Goal: Task Accomplishment & Management: Manage account settings

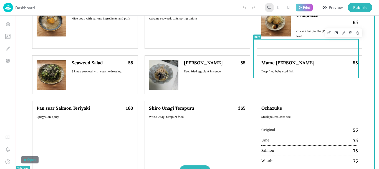
scroll to position [620, 0]
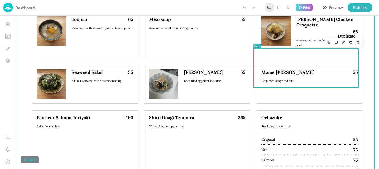
click at [351, 42] on icon "Duplicate" at bounding box center [352, 43] width 2 height 2
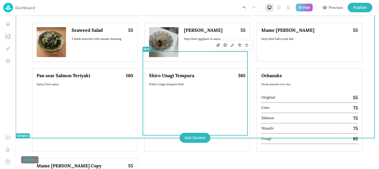
scroll to position [676, 0]
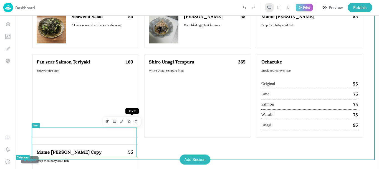
click at [133, 119] on button "Delete" at bounding box center [136, 121] width 7 height 7
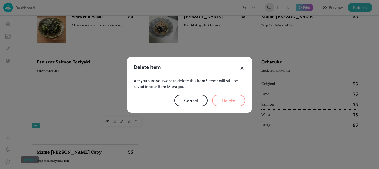
click at [234, 102] on button "Delete" at bounding box center [228, 100] width 33 height 11
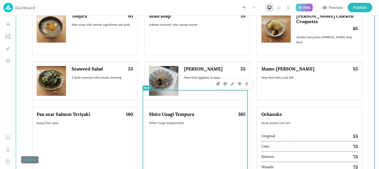
scroll to position [620, 0]
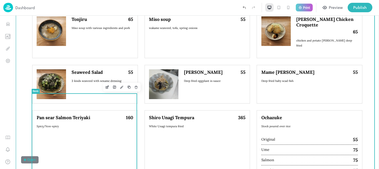
click at [127, 87] on icon "Duplicate" at bounding box center [129, 87] width 4 height 4
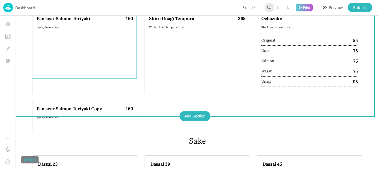
scroll to position [676, 0]
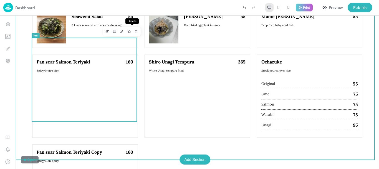
click at [135, 33] on icon "Delete" at bounding box center [136, 32] width 2 height 2
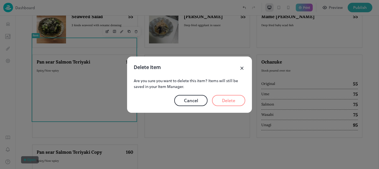
click at [230, 99] on button "Delete" at bounding box center [228, 100] width 33 height 11
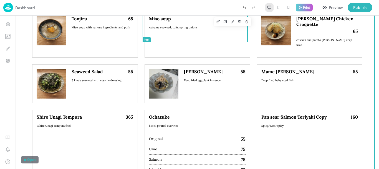
scroll to position [620, 0]
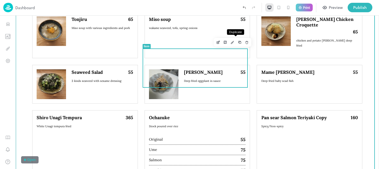
click at [238, 42] on icon "Duplicate" at bounding box center [240, 42] width 4 height 4
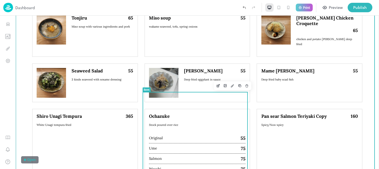
scroll to position [620, 0]
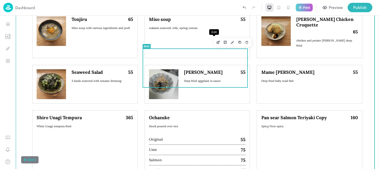
click at [216, 42] on icon "Edit" at bounding box center [218, 42] width 4 height 4
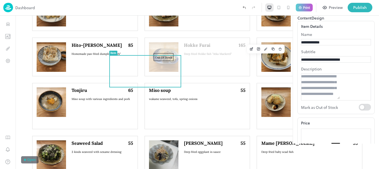
scroll to position [123, 0]
drag, startPoint x: 333, startPoint y: 66, endPoint x: 286, endPoint y: 68, distance: 47.2
click at [298, 68] on div "**********" at bounding box center [336, 67] width 77 height 93
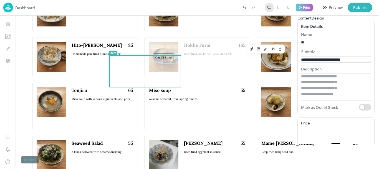
type input "*"
type input "**********"
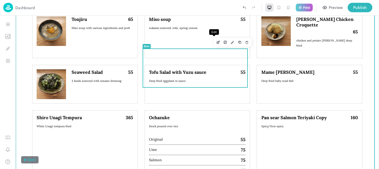
click at [216, 41] on icon "Edit" at bounding box center [218, 42] width 4 height 4
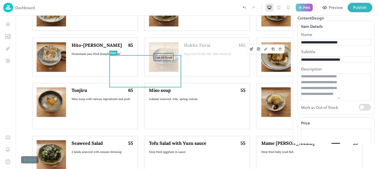
drag, startPoint x: 353, startPoint y: 91, endPoint x: 287, endPoint y: 103, distance: 66.9
click at [298, 103] on div "**********" at bounding box center [336, 67] width 77 height 93
type input "*"
type input "**********"
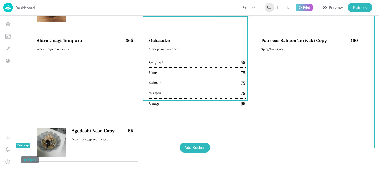
scroll to position [620, 0]
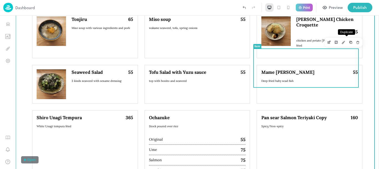
click at [351, 42] on icon "Duplicate" at bounding box center [352, 43] width 2 height 2
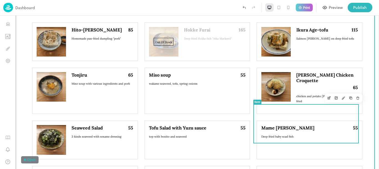
scroll to position [620, 0]
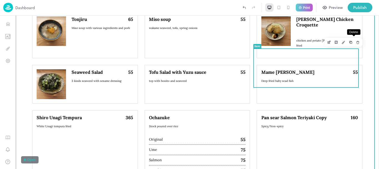
click at [356, 43] on icon "Delete" at bounding box center [358, 42] width 4 height 4
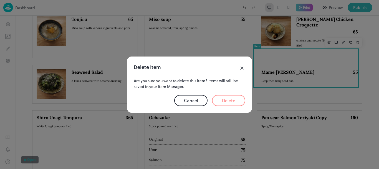
click at [224, 100] on button "Delete" at bounding box center [228, 100] width 33 height 11
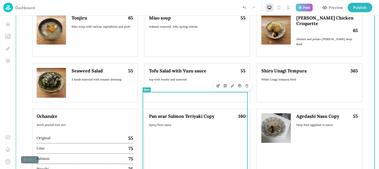
scroll to position [620, 0]
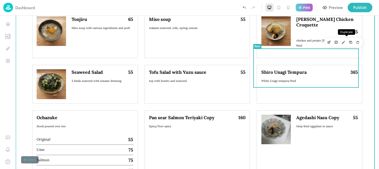
click at [351, 43] on icon "Duplicate" at bounding box center [352, 43] width 2 height 2
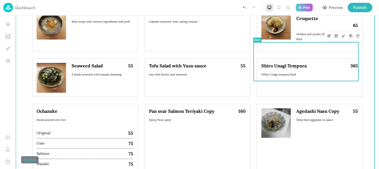
scroll to position [620, 0]
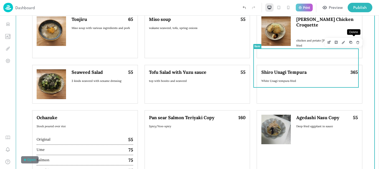
click at [355, 44] on button "Delete" at bounding box center [358, 42] width 7 height 7
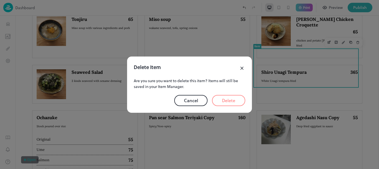
click at [235, 101] on button "Delete" at bounding box center [228, 100] width 33 height 11
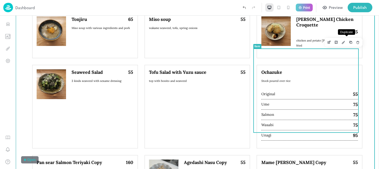
click at [349, 43] on icon "Duplicate" at bounding box center [351, 42] width 4 height 4
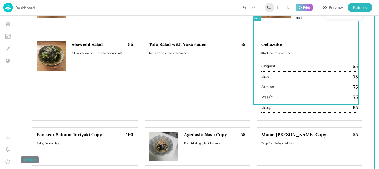
scroll to position [620, 0]
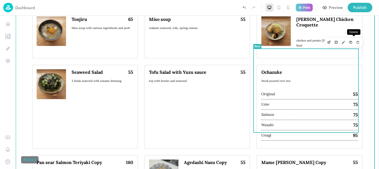
click at [355, 42] on button "Delete" at bounding box center [358, 42] width 7 height 7
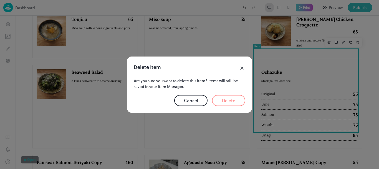
click at [214, 99] on button "Delete" at bounding box center [228, 100] width 33 height 11
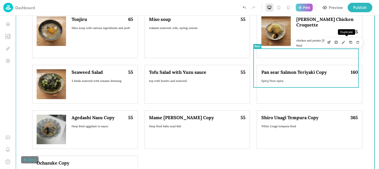
click at [349, 41] on icon "Duplicate" at bounding box center [351, 42] width 4 height 4
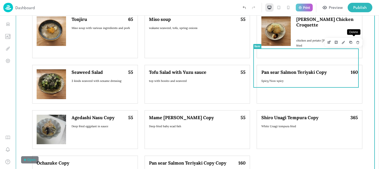
click at [355, 44] on button "Delete" at bounding box center [358, 42] width 7 height 7
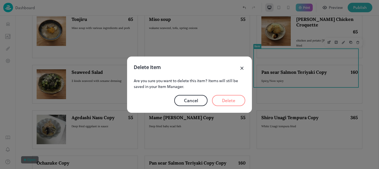
click at [230, 98] on button "Delete" at bounding box center [228, 100] width 33 height 11
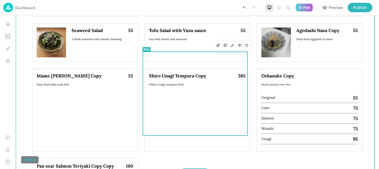
scroll to position [676, 0]
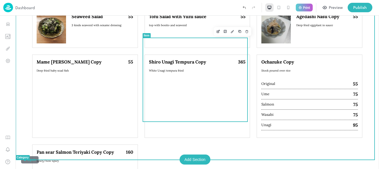
click at [239, 31] on icon "Duplicate" at bounding box center [240, 31] width 2 height 2
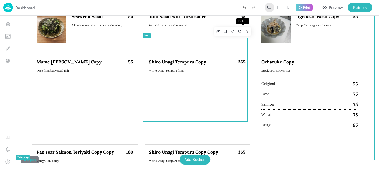
click at [245, 32] on icon "Delete" at bounding box center [247, 31] width 4 height 4
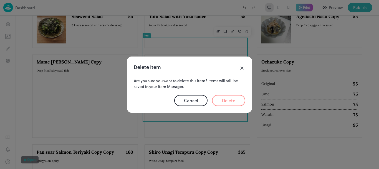
click at [236, 98] on button "Delete" at bounding box center [228, 100] width 33 height 11
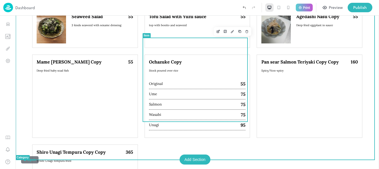
click at [239, 33] on icon "Duplicate" at bounding box center [240, 32] width 2 height 2
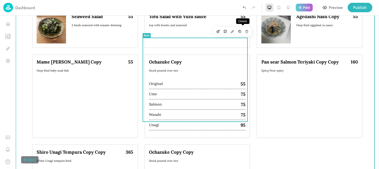
click at [245, 31] on icon "Delete" at bounding box center [247, 31] width 4 height 4
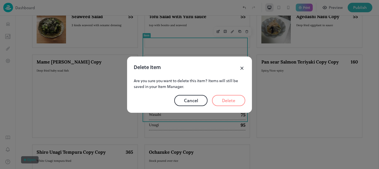
click at [239, 100] on button "Delete" at bounding box center [228, 100] width 33 height 11
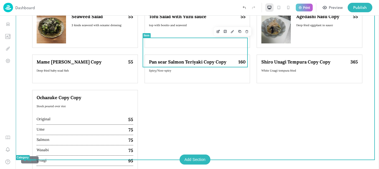
click at [216, 32] on icon "Edit" at bounding box center [218, 31] width 4 height 4
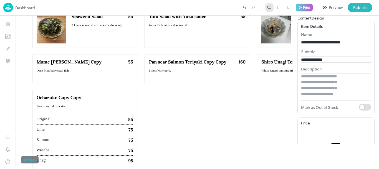
scroll to position [610, 0]
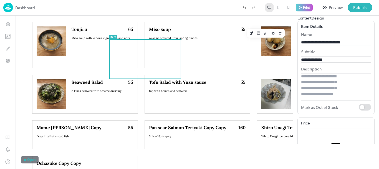
click at [340, 45] on input "**********" at bounding box center [320, 42] width 39 height 6
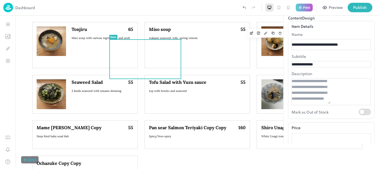
scroll to position [0, 0]
type input "**********"
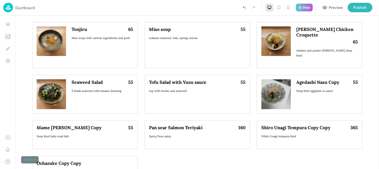
scroll to position [676, 0]
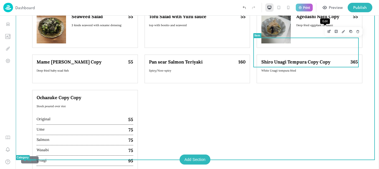
click at [328, 33] on icon "Edit" at bounding box center [330, 31] width 4 height 4
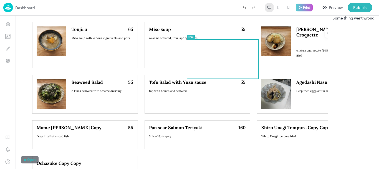
drag, startPoint x: 372, startPoint y: 24, endPoint x: 235, endPoint y: 41, distance: 137.5
click at [372, 13] on icon at bounding box center [371, 10] width 7 height 7
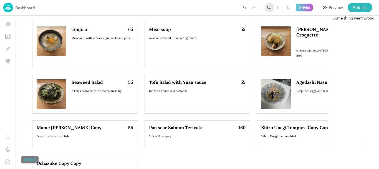
scroll to position [676, 0]
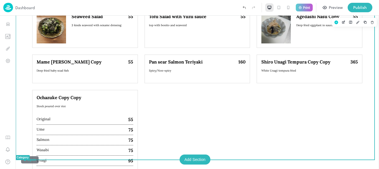
click at [328, 30] on icon "Edit" at bounding box center [330, 31] width 4 height 4
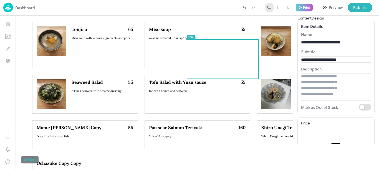
click at [340, 45] on input "**********" at bounding box center [320, 42] width 39 height 6
type input "**********"
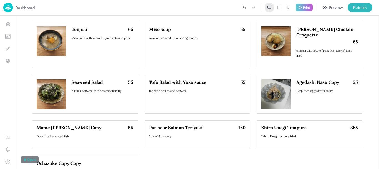
scroll to position [676, 0]
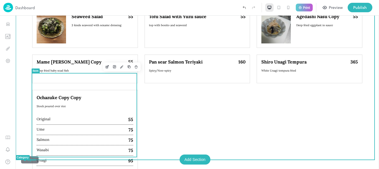
click at [105, 68] on icon "Edit" at bounding box center [107, 67] width 4 height 4
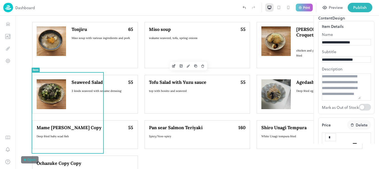
click at [350, 45] on input "**********" at bounding box center [341, 42] width 39 height 6
type input "********"
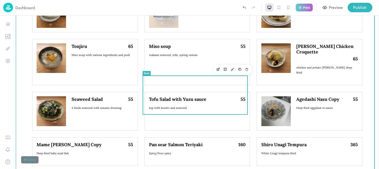
scroll to position [592, 0]
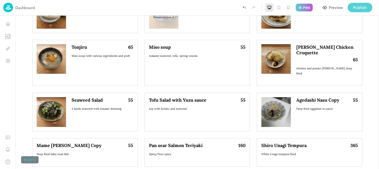
click at [359, 7] on div "Publish" at bounding box center [361, 7] width 14 height 6
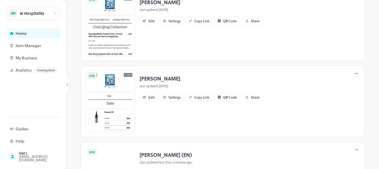
scroll to position [167, 0]
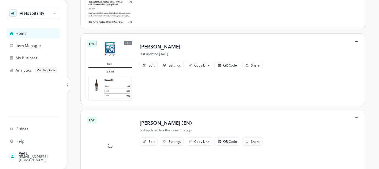
click at [169, 124] on p "[PERSON_NAME] (EN)" at bounding box center [201, 123] width 123 height 8
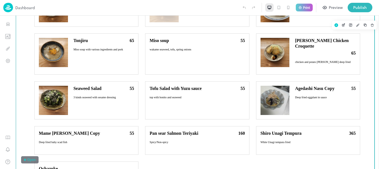
scroll to position [639, 0]
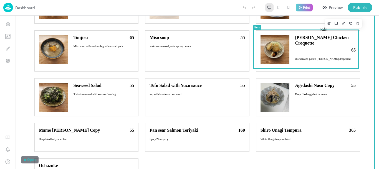
click at [328, 22] on icon "Edit" at bounding box center [330, 23] width 4 height 4
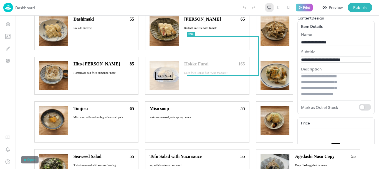
click at [340, 45] on input "**********" at bounding box center [320, 42] width 39 height 6
type input "**********"
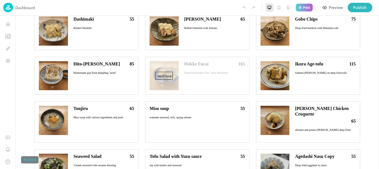
scroll to position [639, 0]
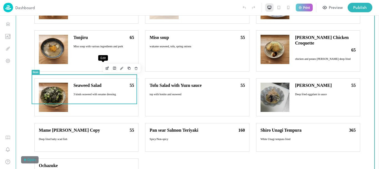
click at [107, 67] on icon "Edit" at bounding box center [108, 68] width 2 height 2
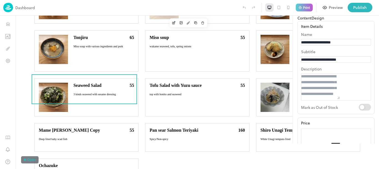
click at [340, 45] on input "**********" at bounding box center [320, 42] width 39 height 6
type input "**********"
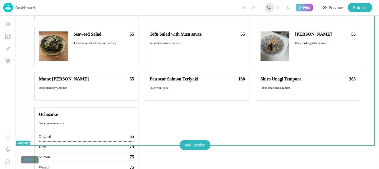
scroll to position [684, 0]
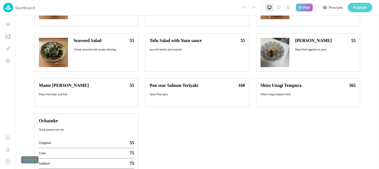
click at [361, 8] on div "Publish" at bounding box center [361, 7] width 14 height 6
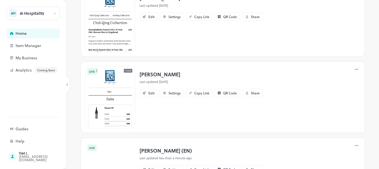
scroll to position [193, 0]
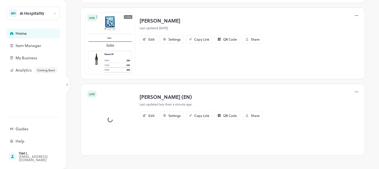
click at [165, 94] on p "[PERSON_NAME] (EN)" at bounding box center [201, 97] width 123 height 8
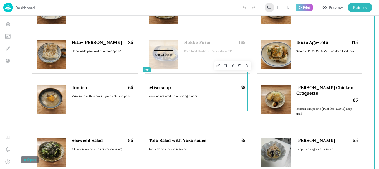
scroll to position [556, 0]
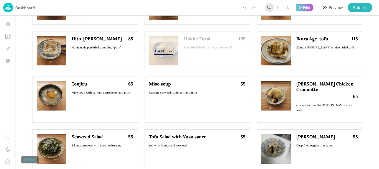
click at [99, 6] on div at bounding box center [137, 7] width 205 height 9
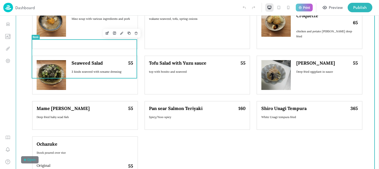
scroll to position [639, 0]
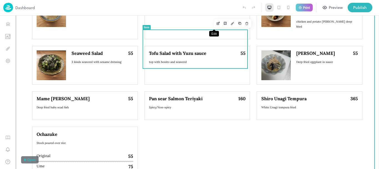
click at [218, 23] on icon "Edit" at bounding box center [219, 23] width 2 height 2
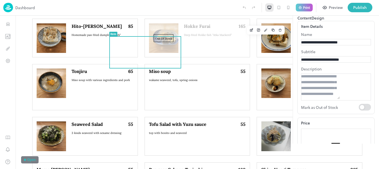
click at [332, 45] on input "**********" at bounding box center [320, 42] width 39 height 6
type input "**********"
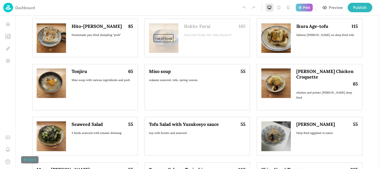
scroll to position [639, 0]
